Goal: Task Accomplishment & Management: Use online tool/utility

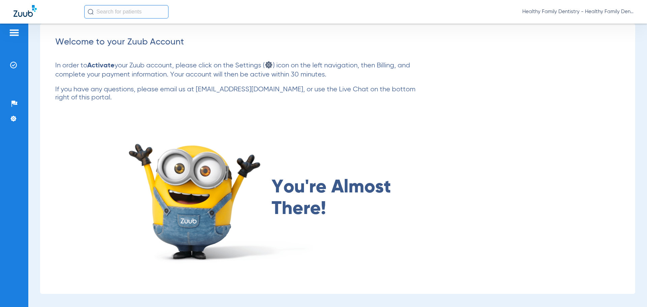
click at [103, 12] on input "text" at bounding box center [126, 11] width 84 height 13
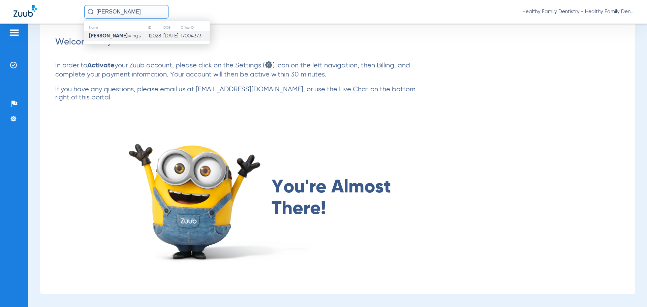
type input "[PERSON_NAME]"
click at [132, 36] on td "[PERSON_NAME]" at bounding box center [116, 35] width 64 height 9
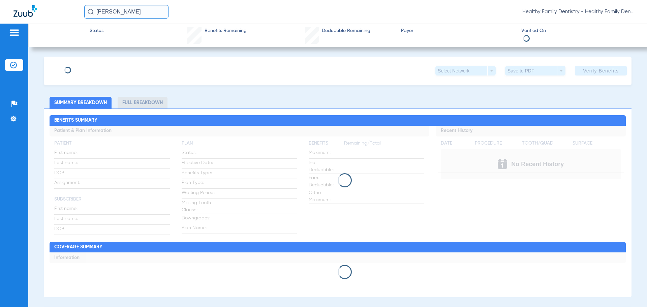
type input "[PERSON_NAME]"
type input "Livings"
type input "[DATE]"
type input "0Y623R"
type input "P45L62"
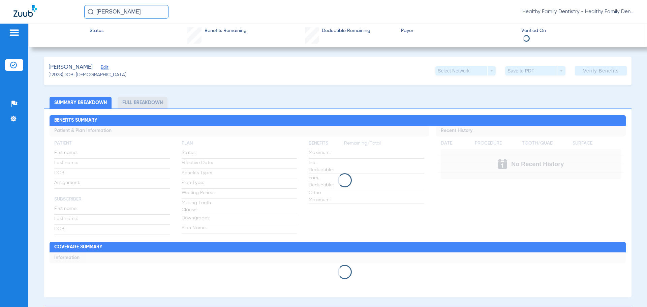
click at [104, 67] on span "Edit" at bounding box center [104, 68] width 6 height 6
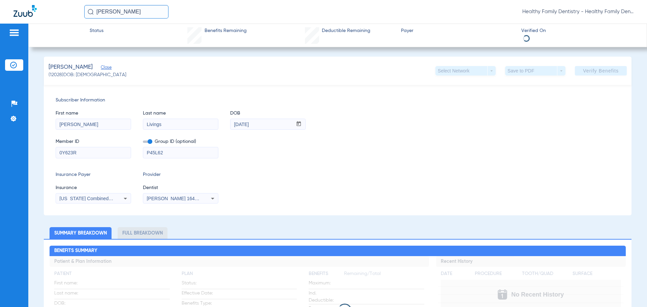
drag, startPoint x: 89, startPoint y: 153, endPoint x: 24, endPoint y: 155, distance: 64.7
click at [24, 155] on div "Patients Insurance Verification Setup Help Center Settings Status Benefits Rema…" at bounding box center [323, 177] width 647 height 307
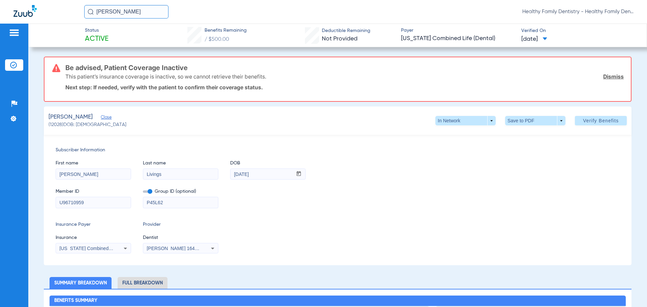
type input "U96710959"
drag, startPoint x: 182, startPoint y: 202, endPoint x: 107, endPoint y: 199, distance: 74.5
click at [107, 199] on div "Member ID U96710959 Group ID (optional) P45L62" at bounding box center [338, 195] width 564 height 26
click at [101, 245] on div "[US_STATE] Combined Life (Dental)" at bounding box center [93, 248] width 75 height 8
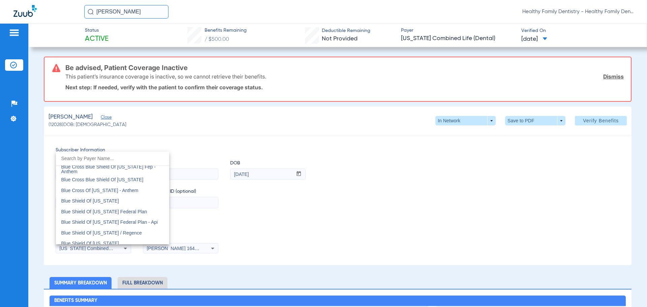
scroll to position [949, 0]
click at [73, 231] on span "Cigna" at bounding box center [67, 229] width 12 height 5
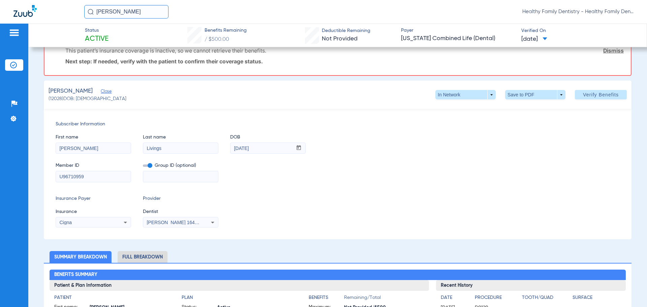
scroll to position [0, 0]
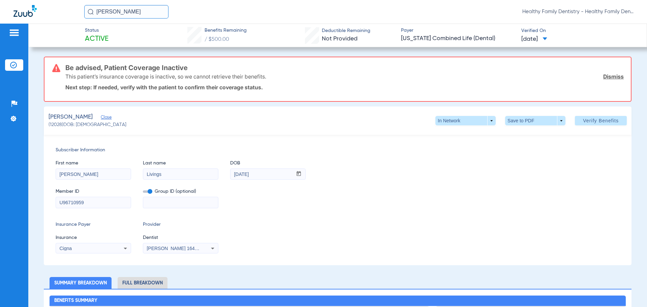
click at [592, 111] on div "[PERSON_NAME] (12028) DOB: [DEMOGRAPHIC_DATA] In Network arrow_drop_down Save t…" at bounding box center [338, 120] width 588 height 28
click at [593, 121] on span "Verify Benefits" at bounding box center [601, 120] width 36 height 5
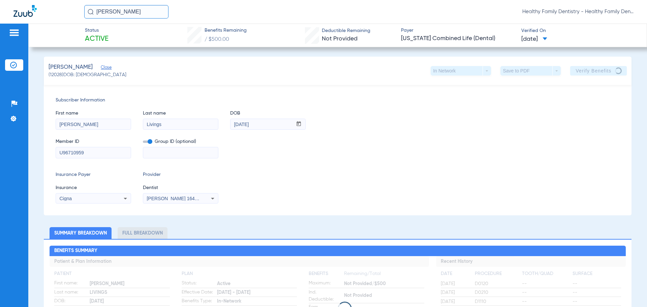
click at [199, 198] on span "[PERSON_NAME] 1649153032" at bounding box center [180, 198] width 66 height 5
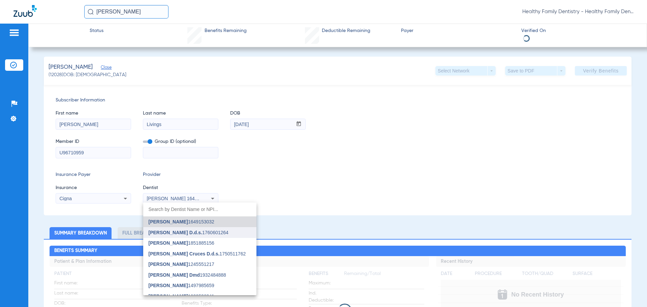
click at [225, 230] on span "[PERSON_NAME] D.d.s. 1760601264" at bounding box center [189, 232] width 80 height 5
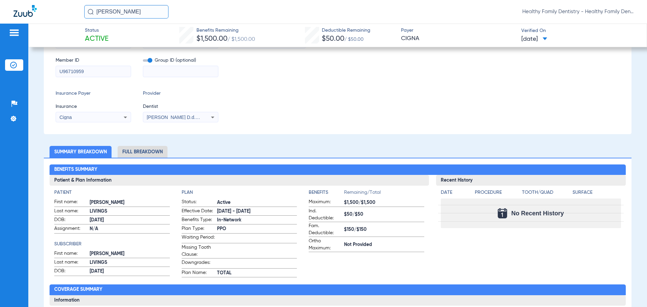
scroll to position [99, 0]
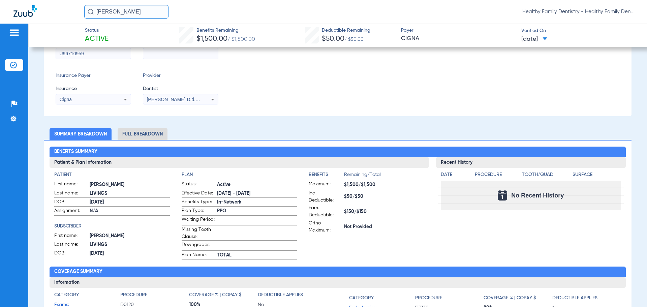
click at [154, 135] on li "Full Breakdown" at bounding box center [143, 134] width 50 height 12
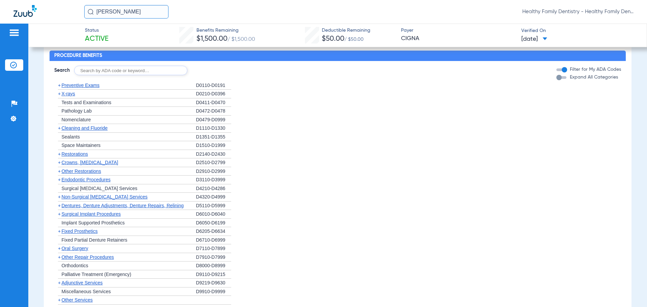
scroll to position [607, 0]
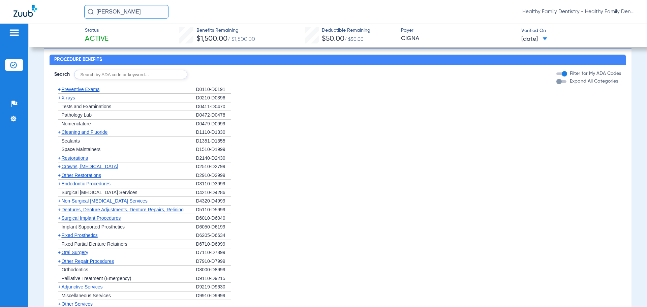
click at [61, 94] on span "+" at bounding box center [57, 89] width 7 height 8
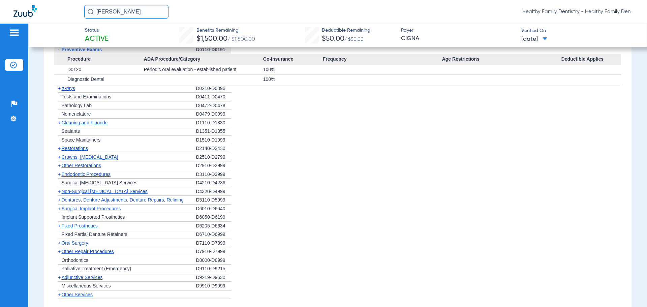
scroll to position [663, 0]
